Goal: Task Accomplishment & Management: Manage account settings

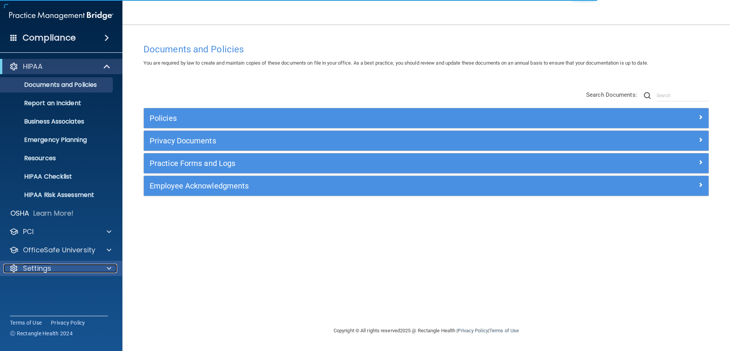
click at [28, 268] on p "Settings" at bounding box center [37, 268] width 28 height 9
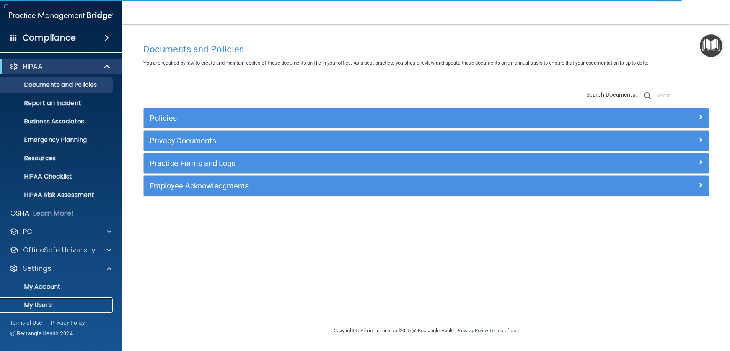
click at [40, 306] on p "My Users" at bounding box center [57, 305] width 104 height 8
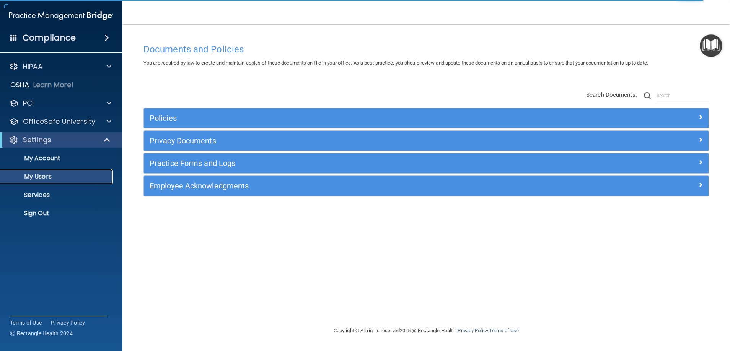
select select "20"
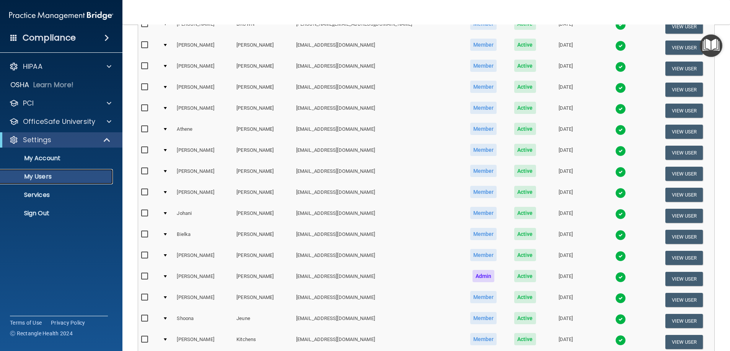
scroll to position [282, 0]
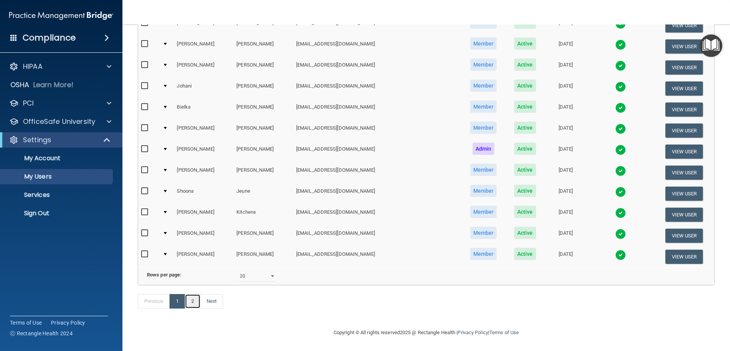
click at [191, 303] on link "2" at bounding box center [193, 301] width 16 height 15
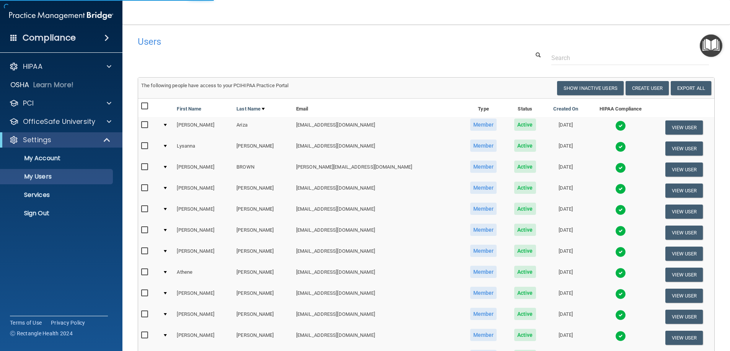
select select "20"
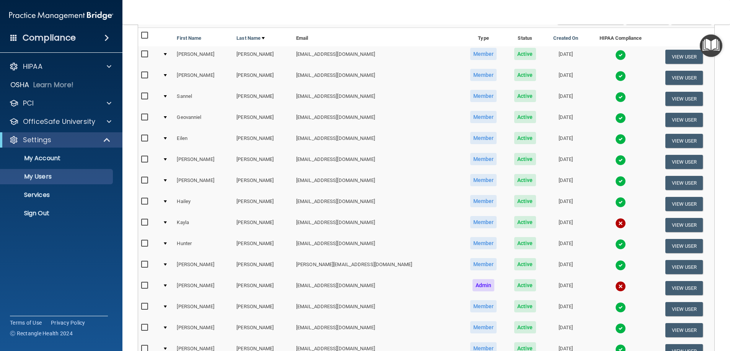
scroll to position [172, 0]
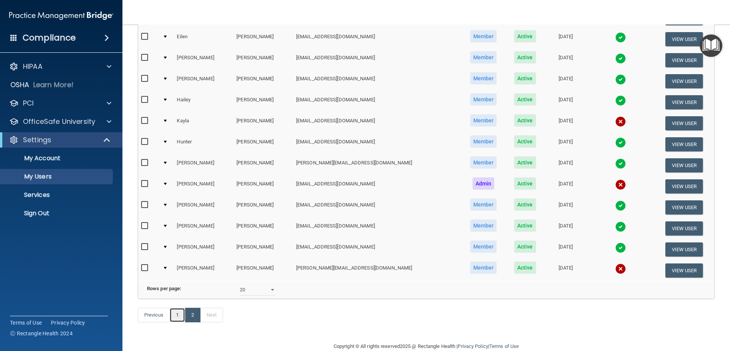
click at [182, 322] on link "1" at bounding box center [177, 315] width 16 height 15
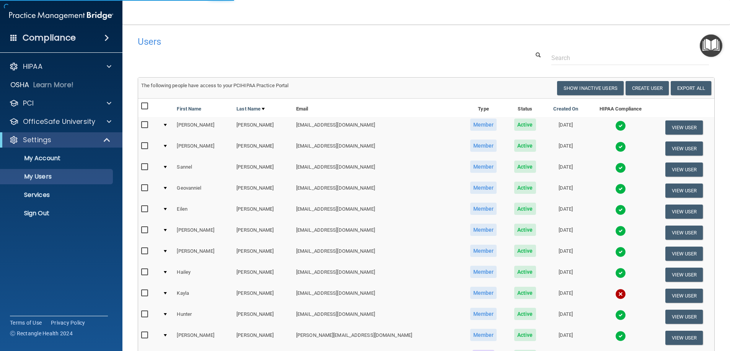
select select "20"
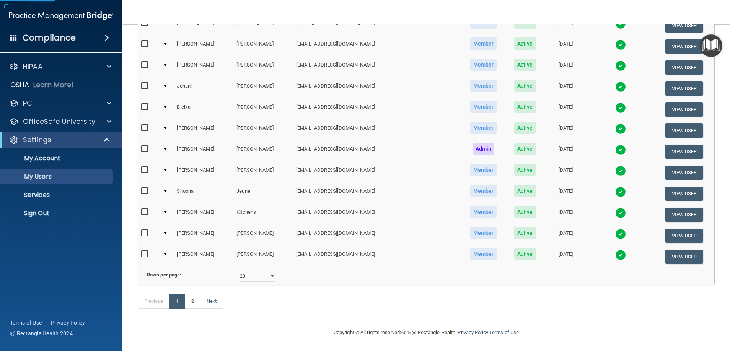
scroll to position [282, 0]
